Goal: Task Accomplishment & Management: Manage account settings

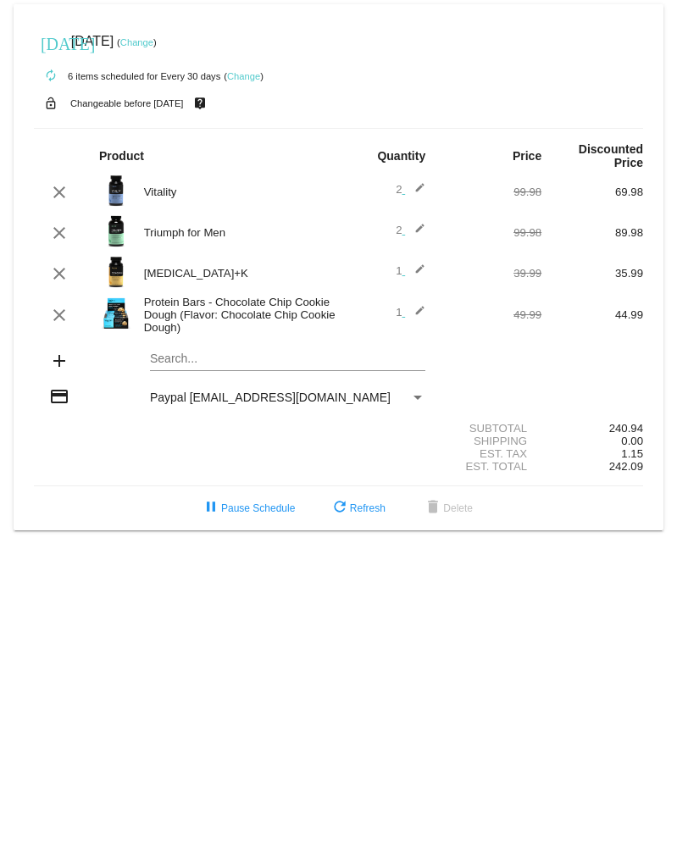
click at [153, 41] on link "Change" at bounding box center [136, 42] width 33 height 10
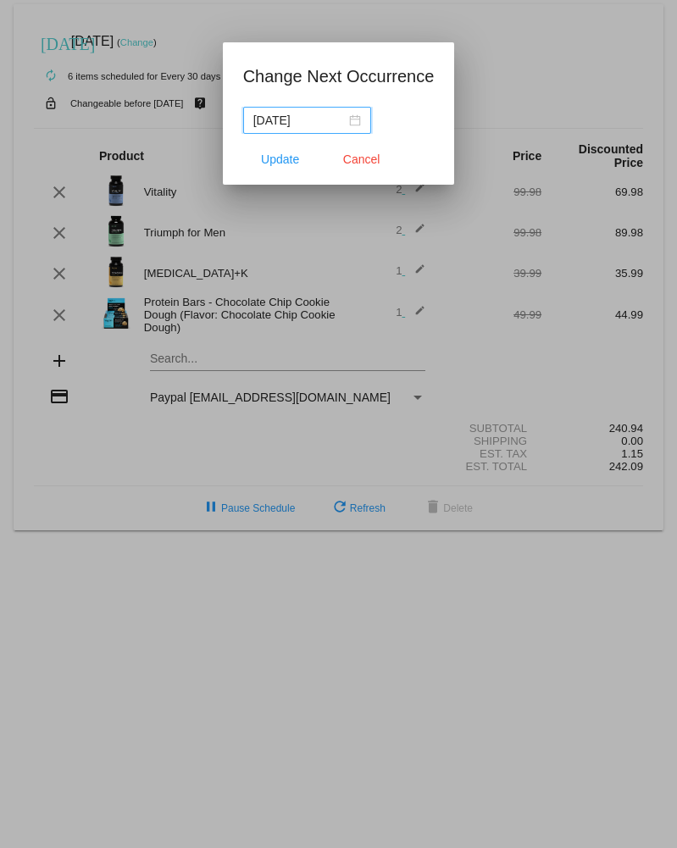
click at [340, 114] on div "[DATE]" at bounding box center [307, 120] width 108 height 19
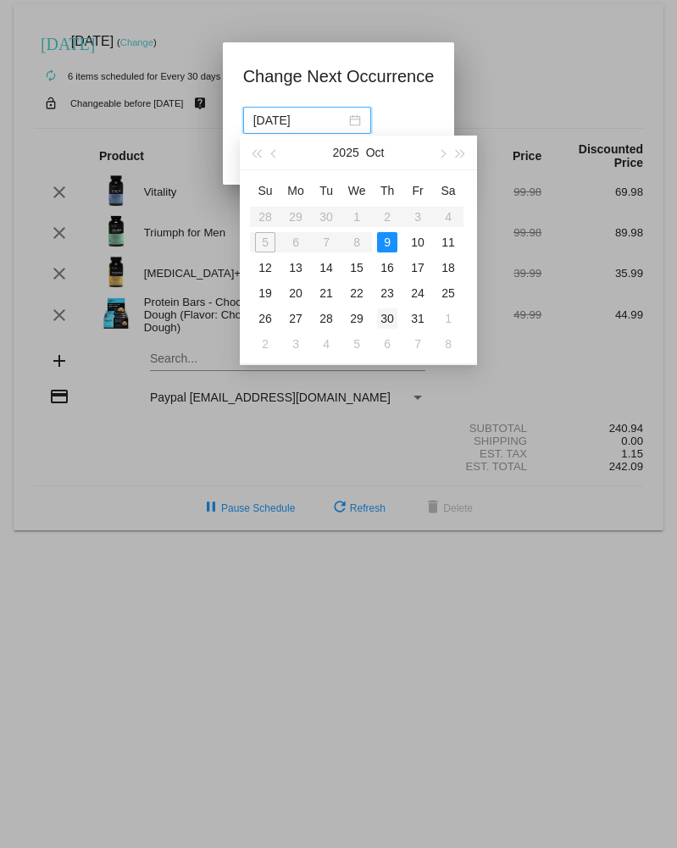
click at [393, 314] on div "30" at bounding box center [387, 319] width 20 height 20
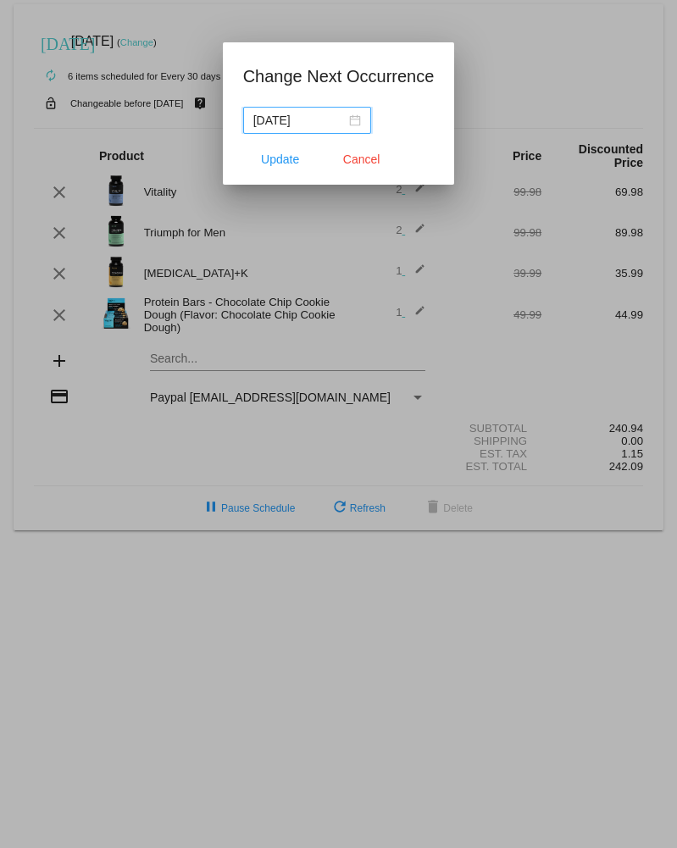
click at [335, 120] on div "[DATE]" at bounding box center [307, 120] width 108 height 19
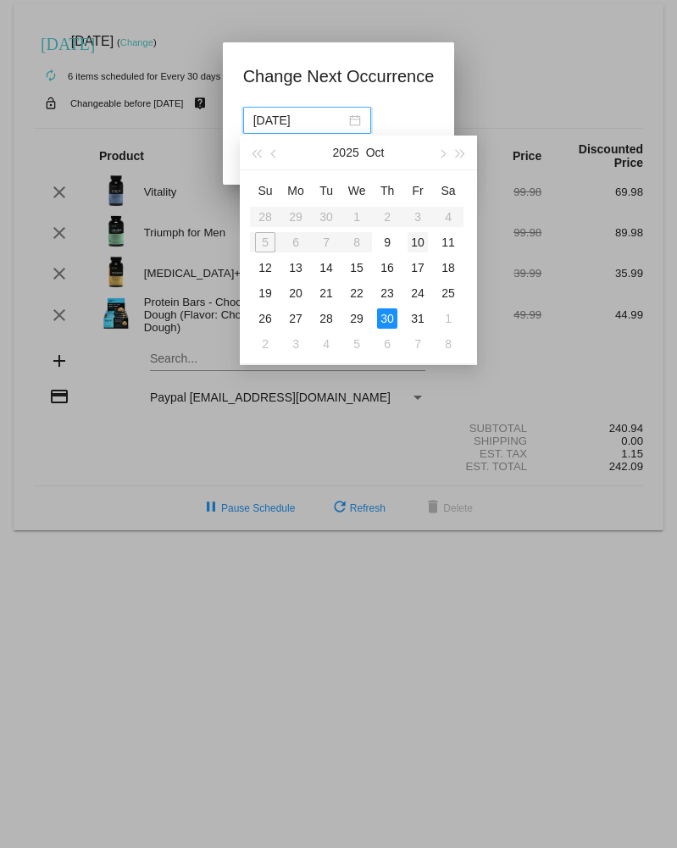
click at [420, 240] on div "10" at bounding box center [418, 242] width 20 height 20
type input "[DATE]"
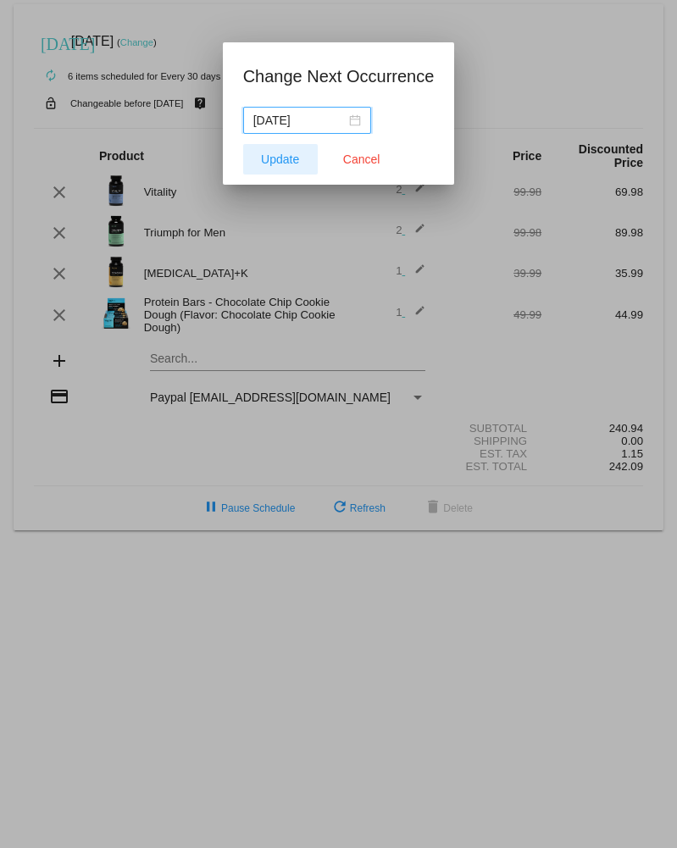
click at [292, 158] on span "Update" at bounding box center [280, 160] width 38 height 14
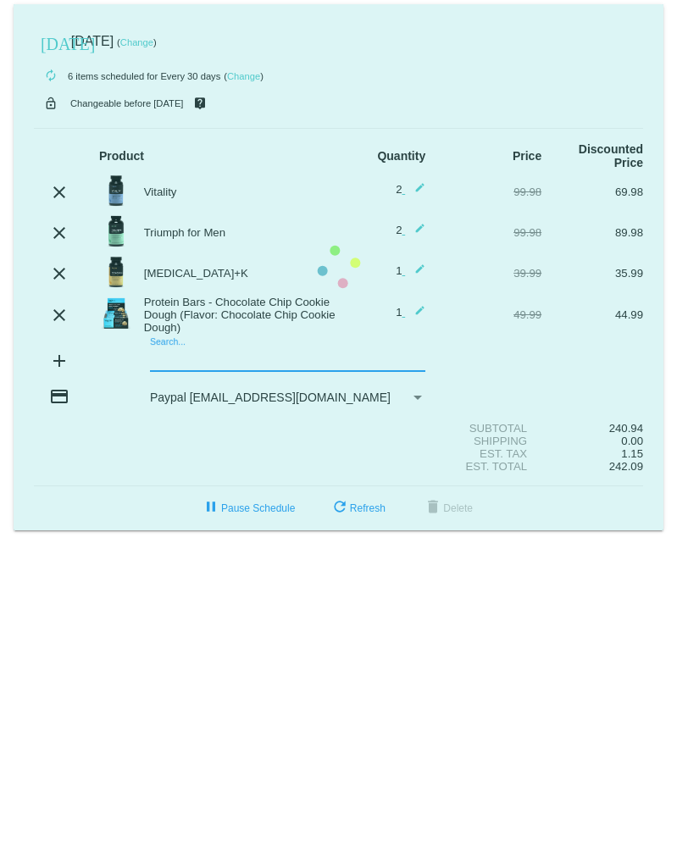
click at [266, 368] on mat-card "[DATE] [DATE] ( Change ) autorenew 6 items scheduled for Every 30 days ( Change…" at bounding box center [339, 267] width 650 height 526
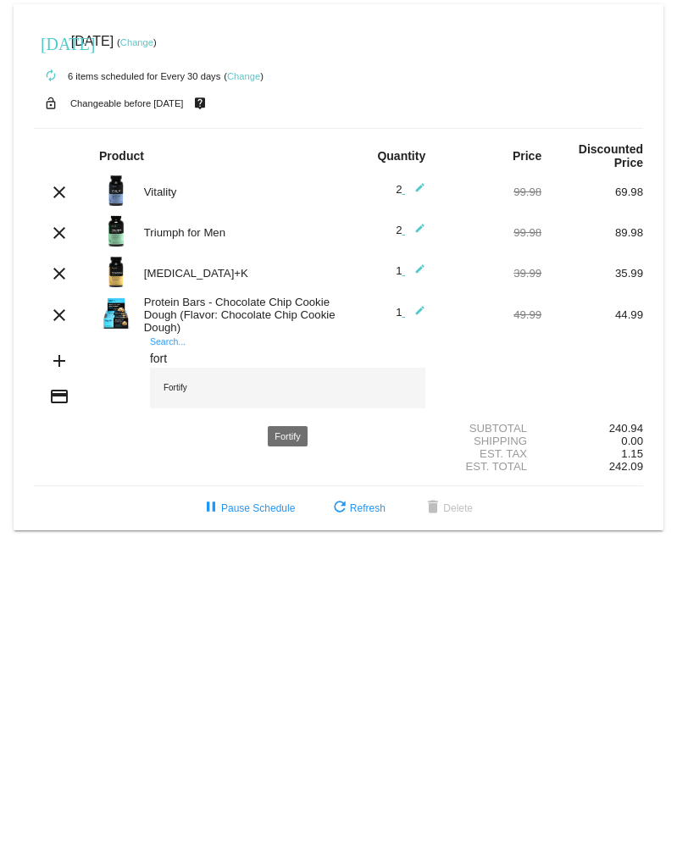
type input "fort"
click at [170, 395] on div "Fortify" at bounding box center [287, 388] width 275 height 41
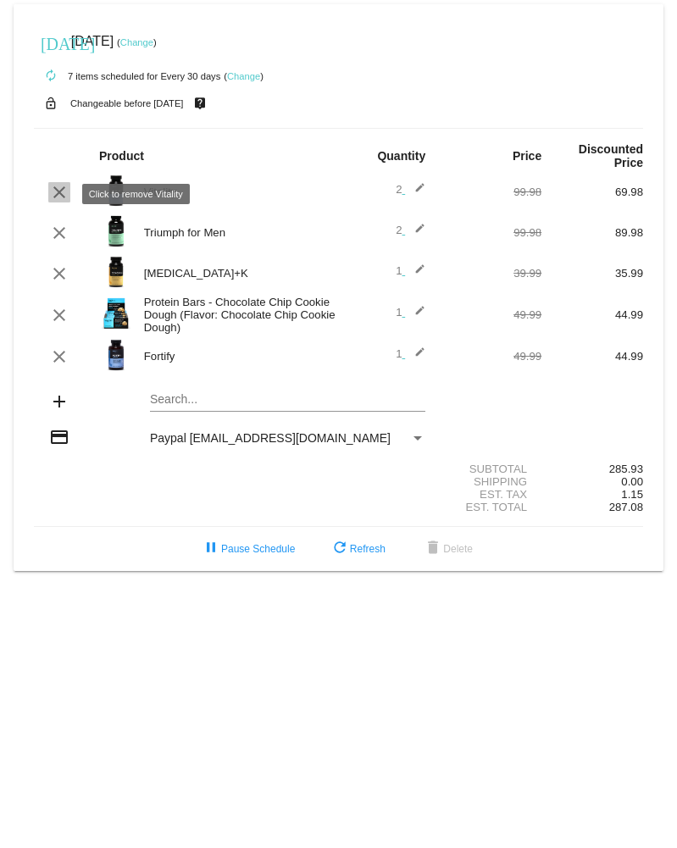
click at [64, 191] on mat-icon "clear" at bounding box center [59, 192] width 20 height 20
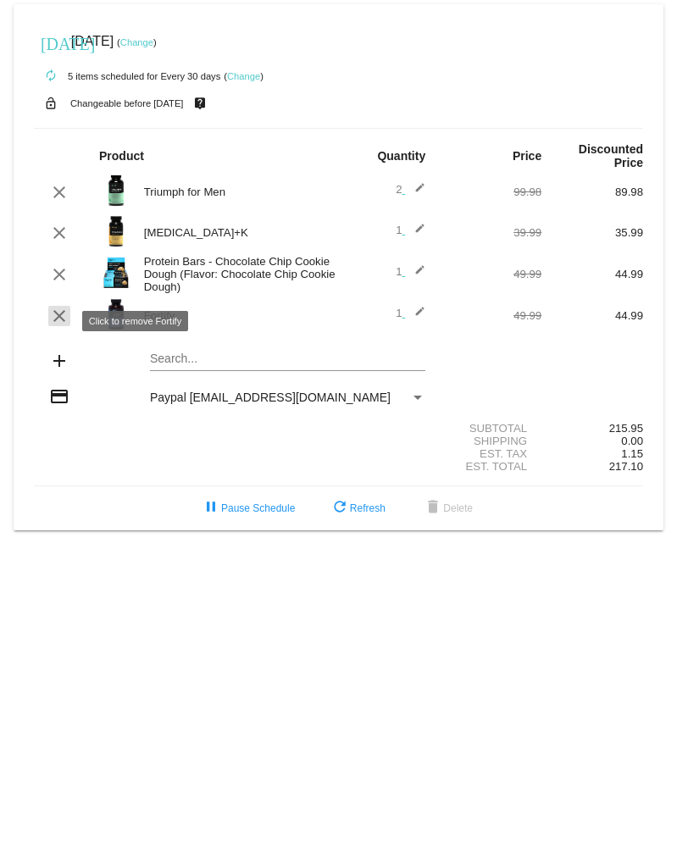
click at [63, 324] on mat-icon "clear" at bounding box center [59, 316] width 20 height 20
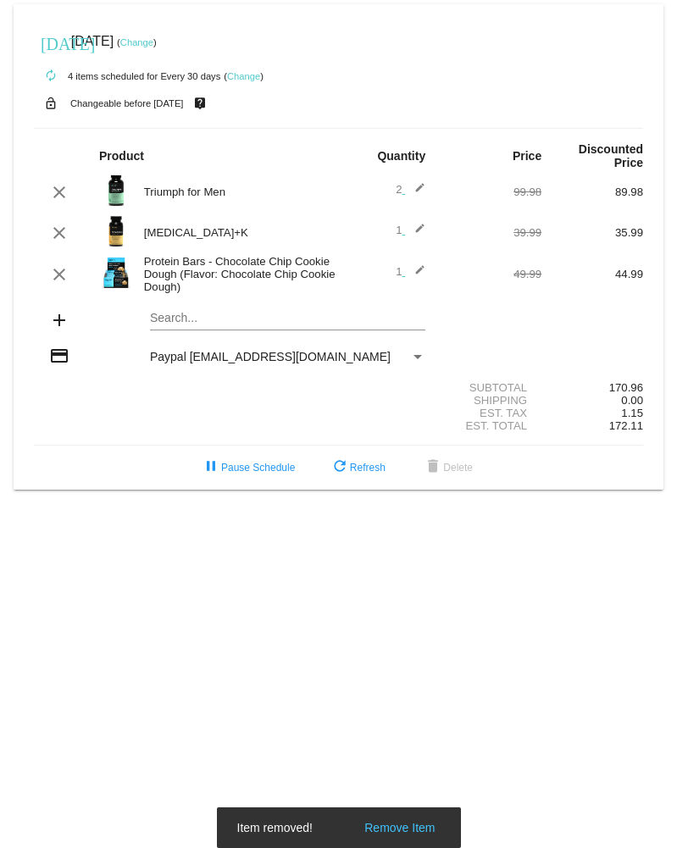
click at [418, 190] on mat-icon "edit" at bounding box center [415, 192] width 20 height 20
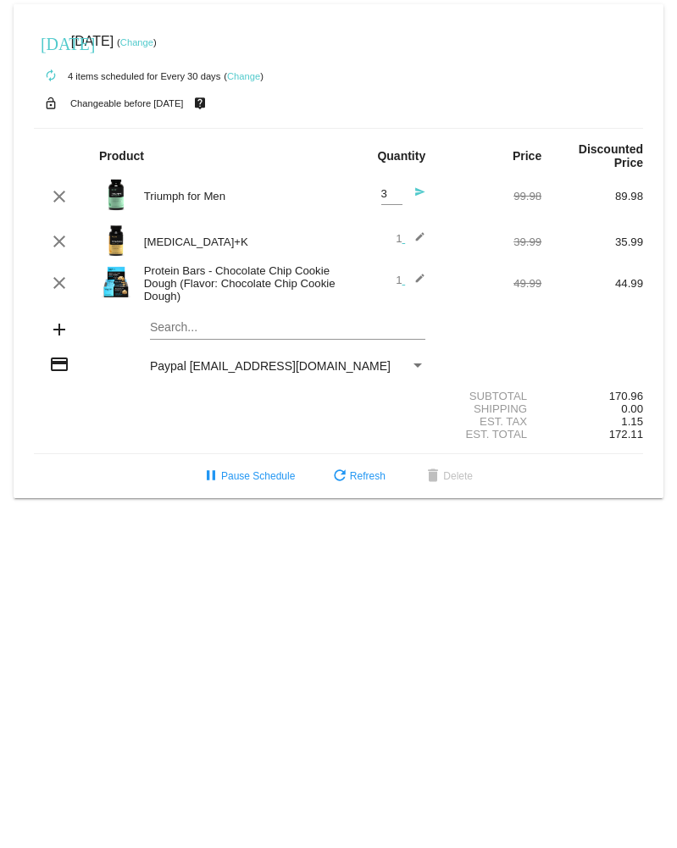
type input "3"
click at [398, 193] on input "3" at bounding box center [391, 194] width 21 height 13
click at [416, 193] on mat-icon "send" at bounding box center [415, 196] width 20 height 20
